Goal: Navigation & Orientation: Find specific page/section

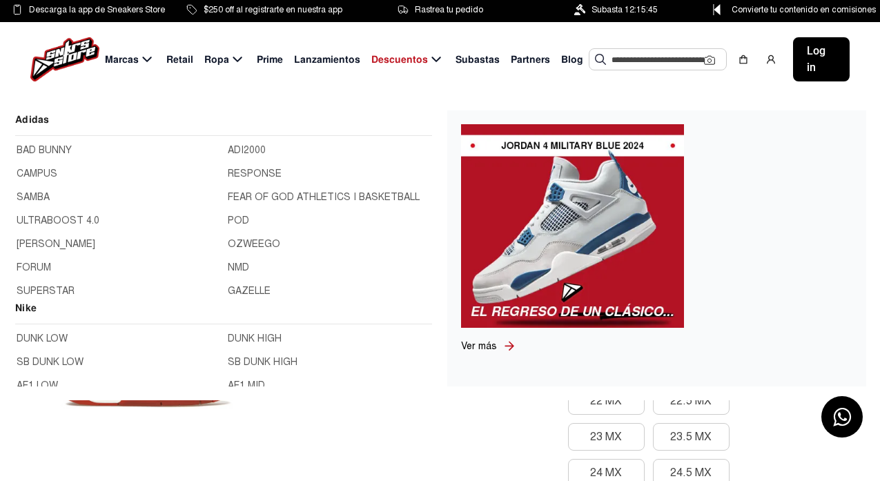
click at [146, 55] on icon at bounding box center [147, 59] width 17 height 17
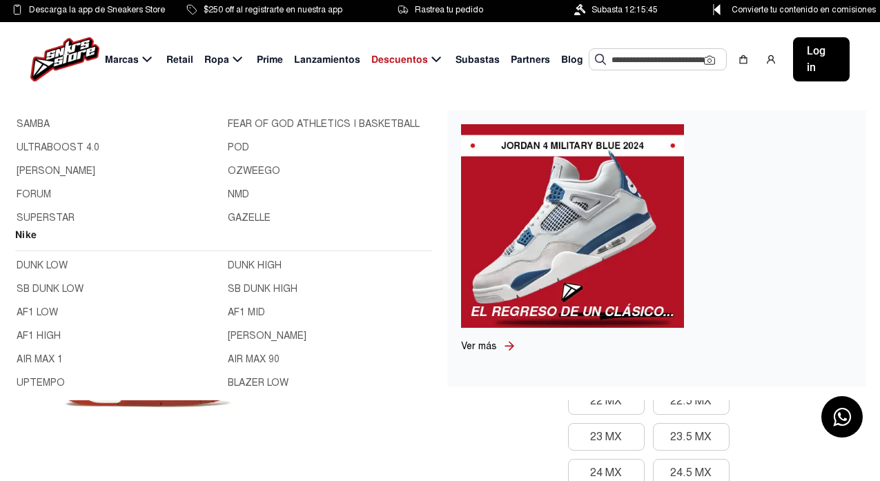
scroll to position [138, 0]
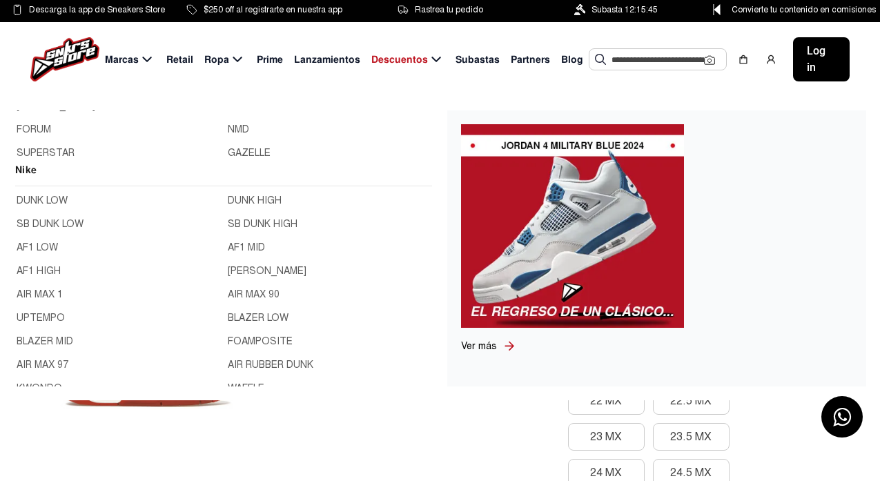
click at [46, 313] on link "UPTEMPO" at bounding box center [118, 318] width 203 height 15
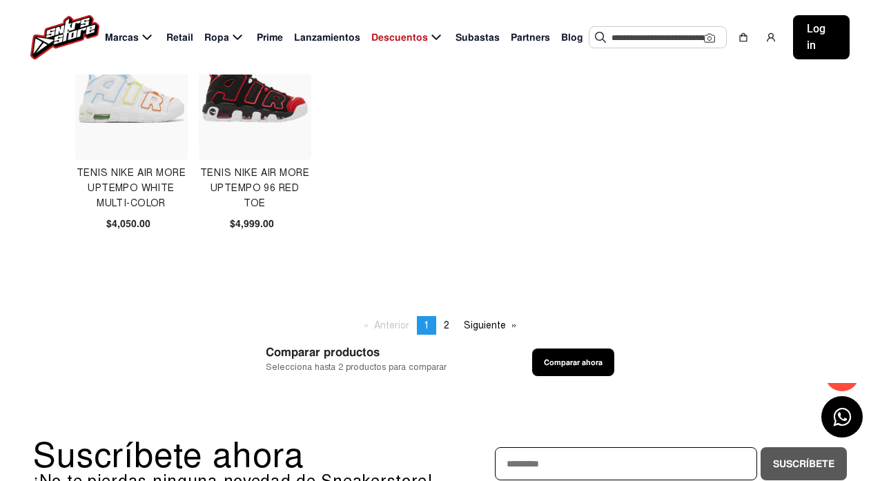
scroll to position [897, 0]
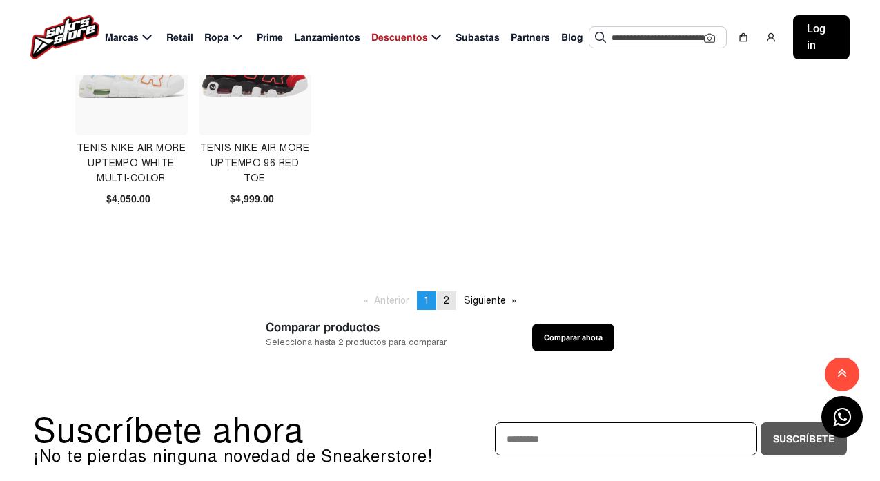
click at [446, 301] on span "2" at bounding box center [447, 301] width 6 height 12
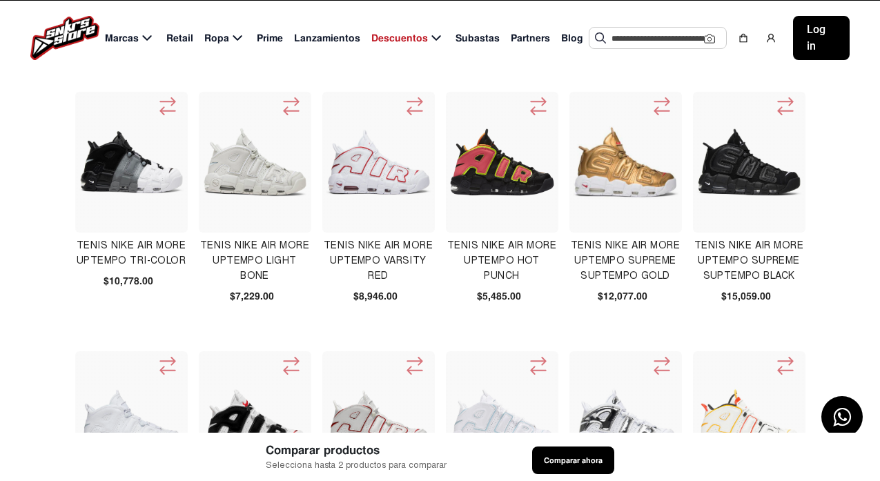
scroll to position [0, 0]
